Goal: Information Seeking & Learning: Learn about a topic

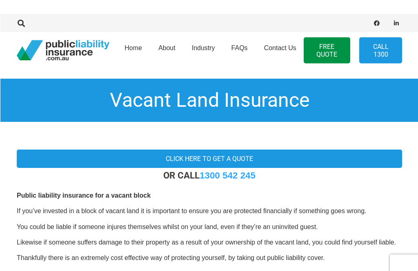
scroll to position [18, 0]
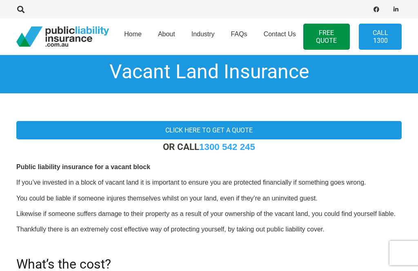
click at [167, 35] on span "About" at bounding box center [166, 34] width 17 height 7
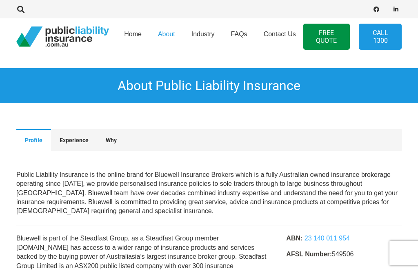
click at [324, 33] on link "FREE QUOTE" at bounding box center [326, 37] width 46 height 26
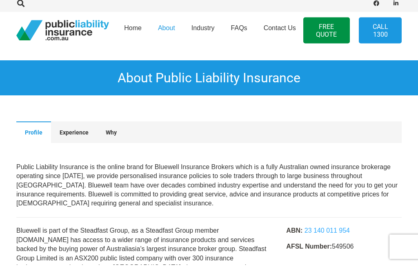
scroll to position [8, 0]
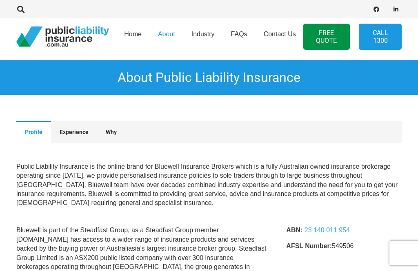
click at [242, 32] on span "FAQs" at bounding box center [239, 34] width 16 height 7
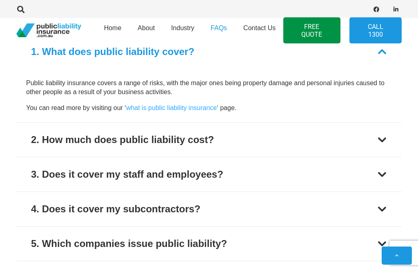
scroll to position [322, 0]
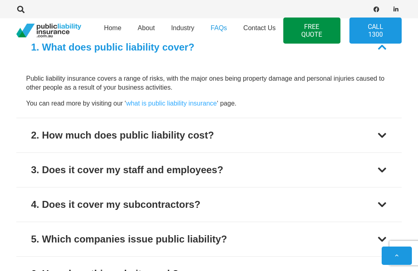
click at [379, 135] on div at bounding box center [382, 136] width 10 height 10
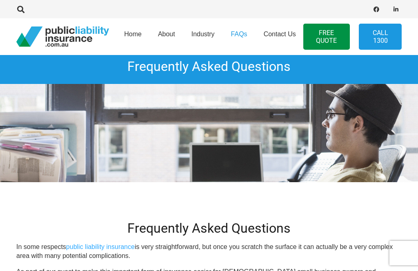
scroll to position [0, 0]
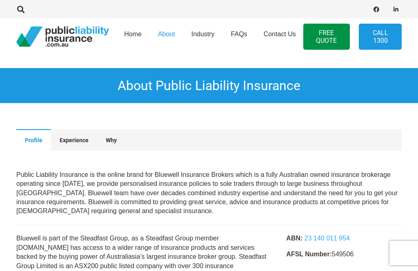
scroll to position [8, 0]
